Goal: Task Accomplishment & Management: Manage account settings

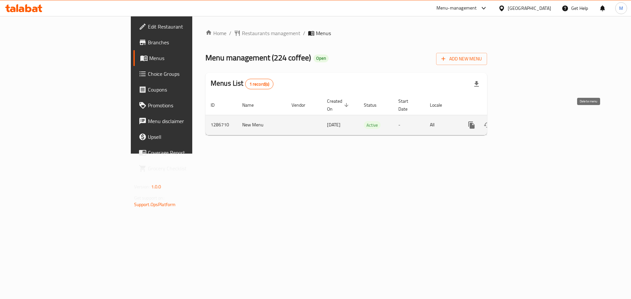
click at [523, 121] on icon "enhanced table" at bounding box center [519, 125] width 8 height 8
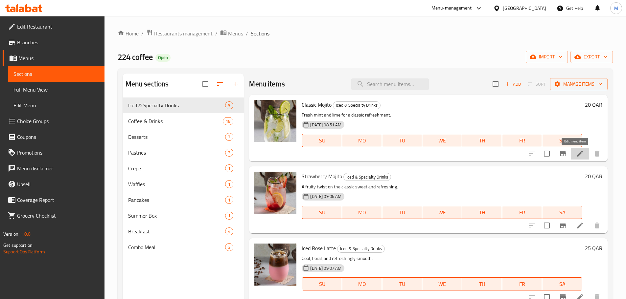
click at [576, 152] on icon at bounding box center [580, 154] width 8 height 8
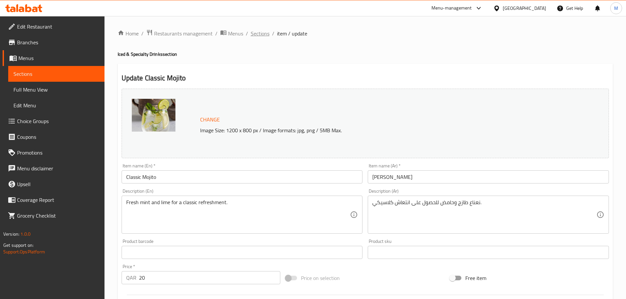
click at [255, 33] on span "Sections" at bounding box center [260, 34] width 19 height 8
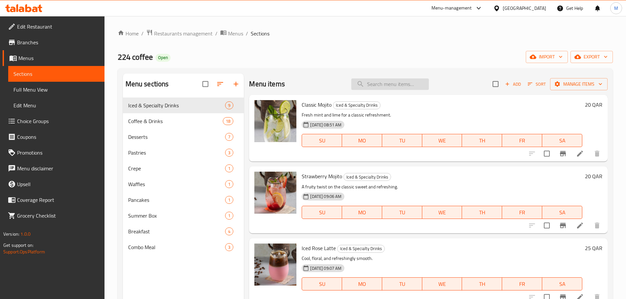
click at [366, 86] on input "search" at bounding box center [390, 83] width 78 height 11
paste input "Egg Croissant Sandwich"
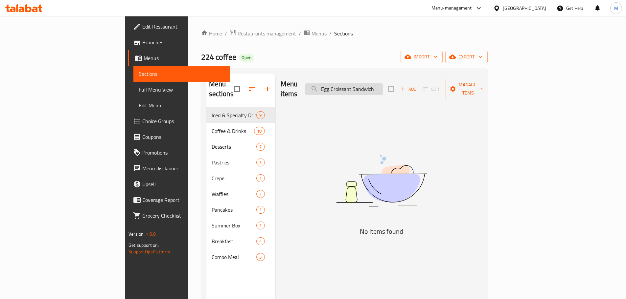
click at [379, 86] on input "Egg Croissant Sandwich" at bounding box center [344, 88] width 78 height 11
click at [383, 86] on input "Egg Croissant Sandwich" at bounding box center [344, 88] width 78 height 11
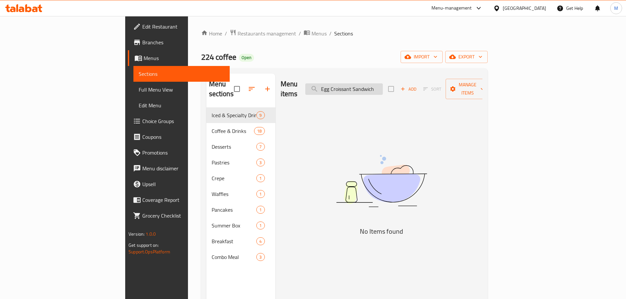
paste input "Americano"
type input "Americano"
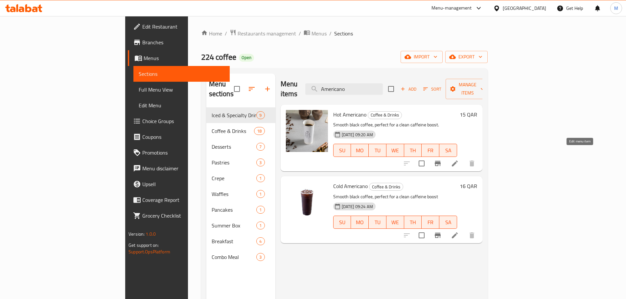
click at [458, 160] on icon at bounding box center [455, 164] width 8 height 8
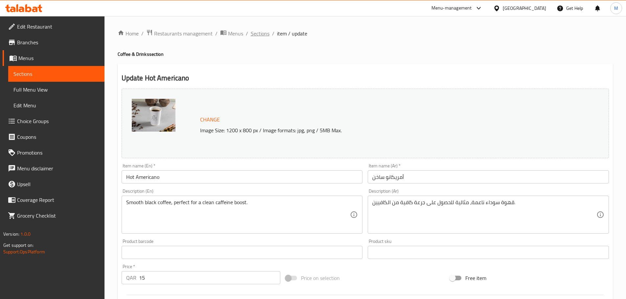
click at [259, 33] on span "Sections" at bounding box center [260, 34] width 19 height 8
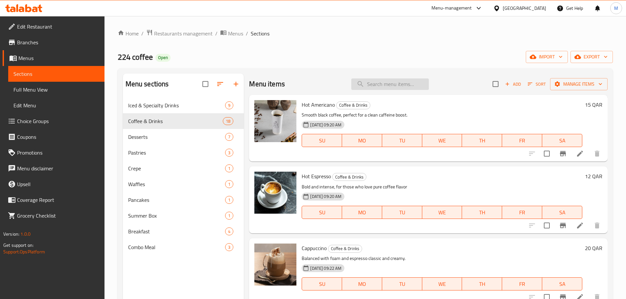
click at [377, 86] on input "search" at bounding box center [390, 83] width 78 height 11
paste input "Chocolate Croissant"
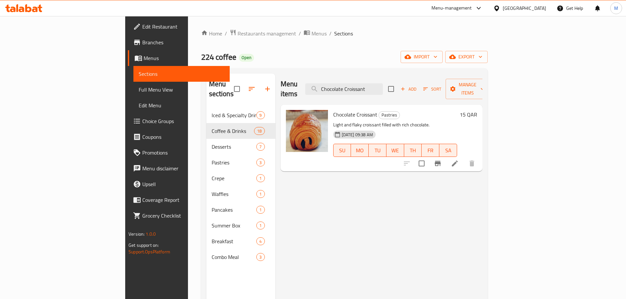
type input "Chocolate Croissant"
click at [458, 160] on icon at bounding box center [455, 164] width 8 height 8
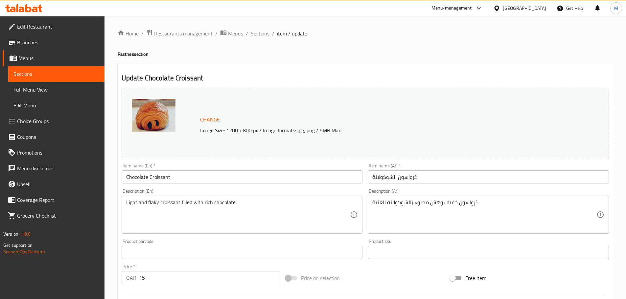
click at [258, 30] on span "Sections" at bounding box center [260, 34] width 19 height 8
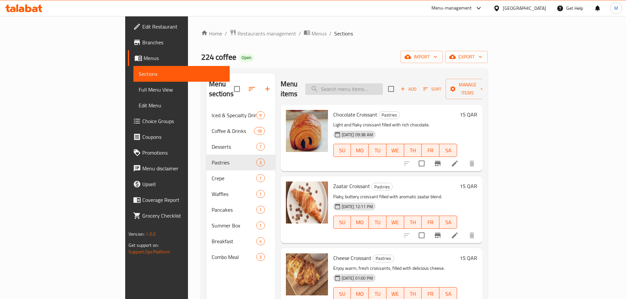
click at [383, 87] on input "search" at bounding box center [344, 88] width 78 height 11
paste input "Hot Flat White"
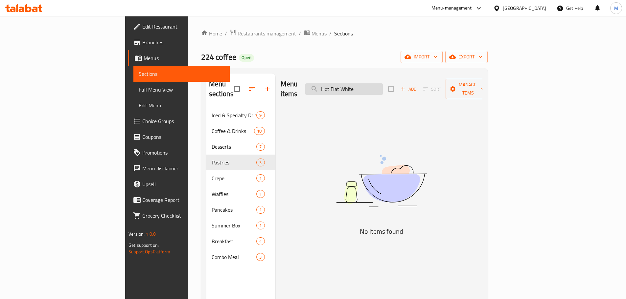
drag, startPoint x: 404, startPoint y: 85, endPoint x: 376, endPoint y: 86, distance: 28.3
click at [376, 86] on input "Hot Flat White" at bounding box center [344, 88] width 78 height 11
type input "Flat White"
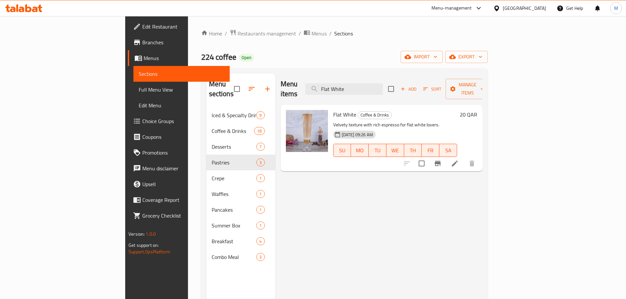
click at [458, 160] on icon at bounding box center [455, 164] width 8 height 8
